Goal: Browse casually

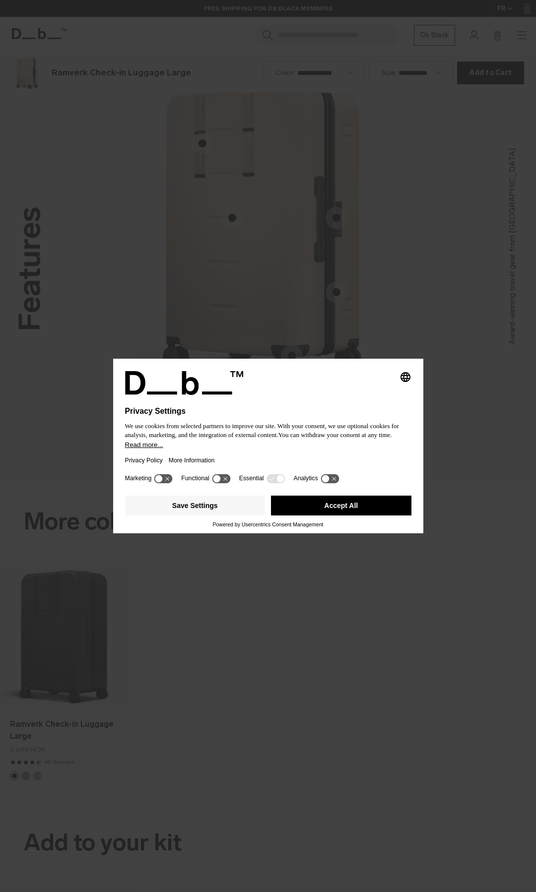
scroll to position [1784, 0]
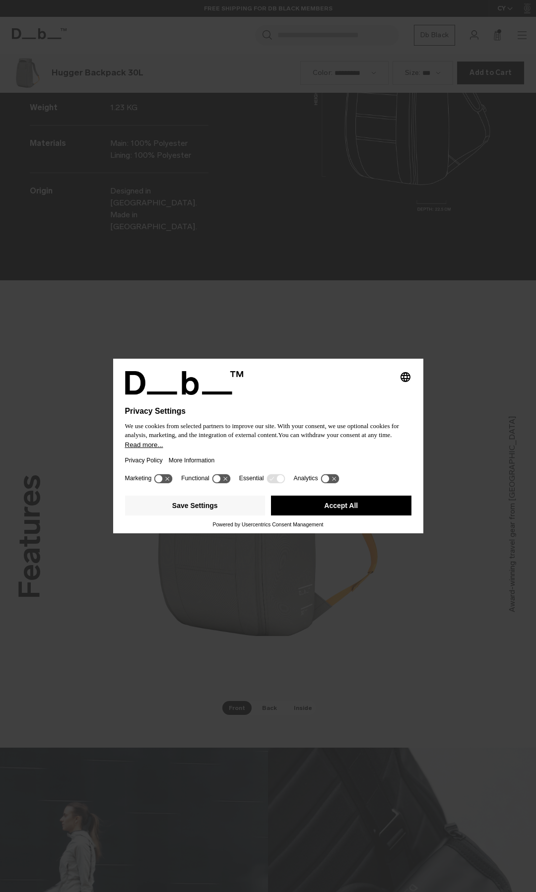
scroll to position [1784, 0]
